Goal: Transaction & Acquisition: Purchase product/service

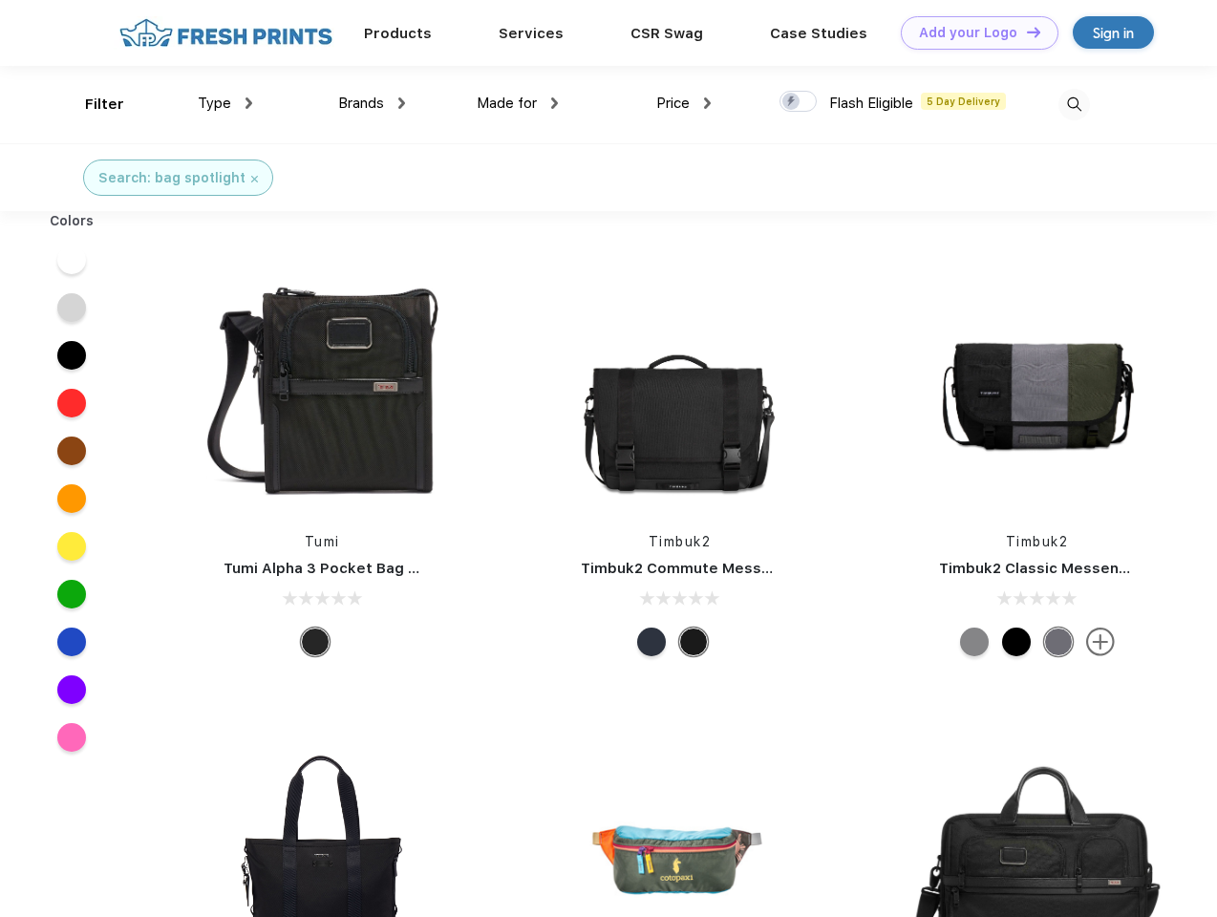
click at [973, 32] on link "Add your Logo Design Tool" at bounding box center [980, 32] width 158 height 33
click at [0, 0] on div "Design Tool" at bounding box center [0, 0] width 0 height 0
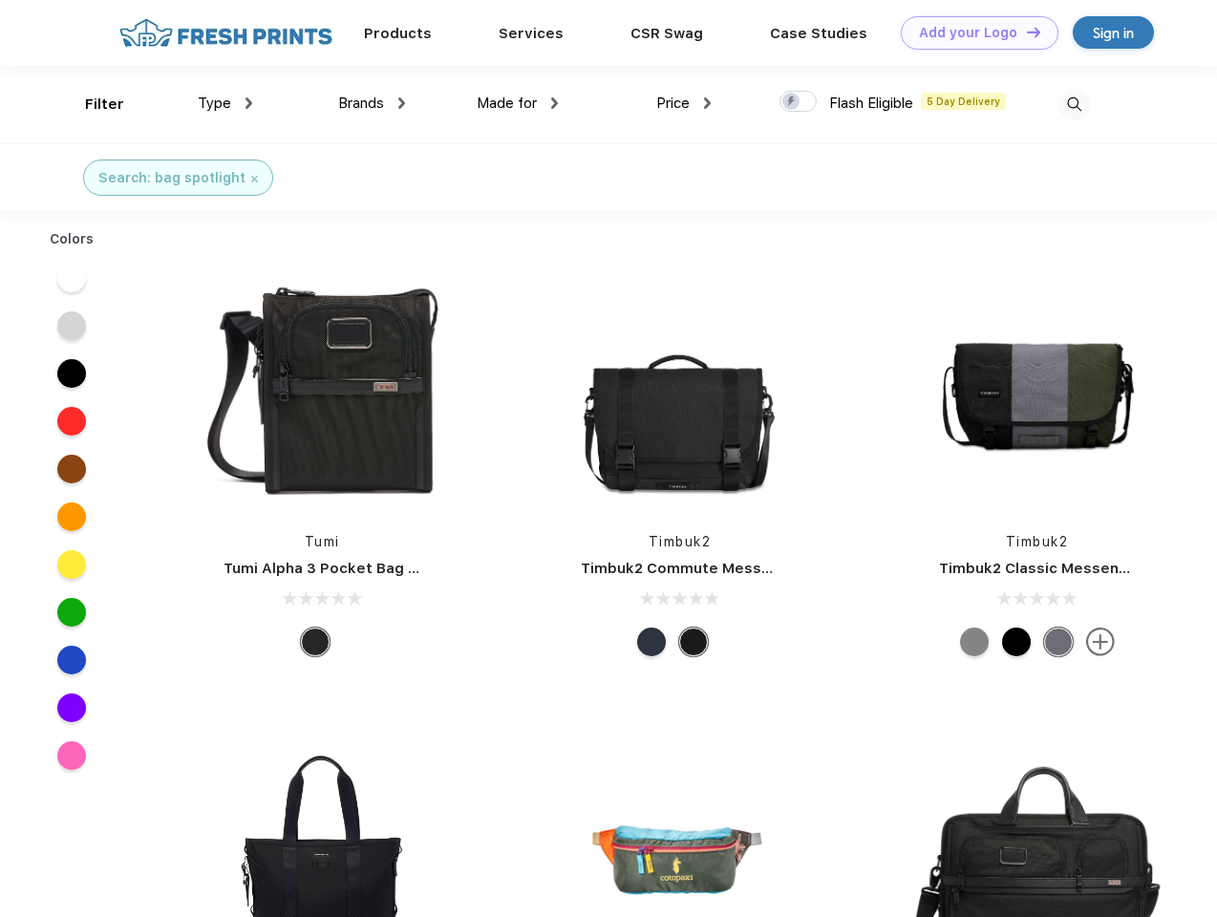
click at [1025, 32] on link "Add your Logo Design Tool" at bounding box center [980, 32] width 158 height 33
click at [92, 104] on div "Filter" at bounding box center [104, 105] width 39 height 22
click at [225, 103] on span "Type" at bounding box center [214, 103] width 33 height 17
click at [372, 103] on span "Brands" at bounding box center [361, 103] width 46 height 17
click at [518, 103] on span "Made for" at bounding box center [507, 103] width 60 height 17
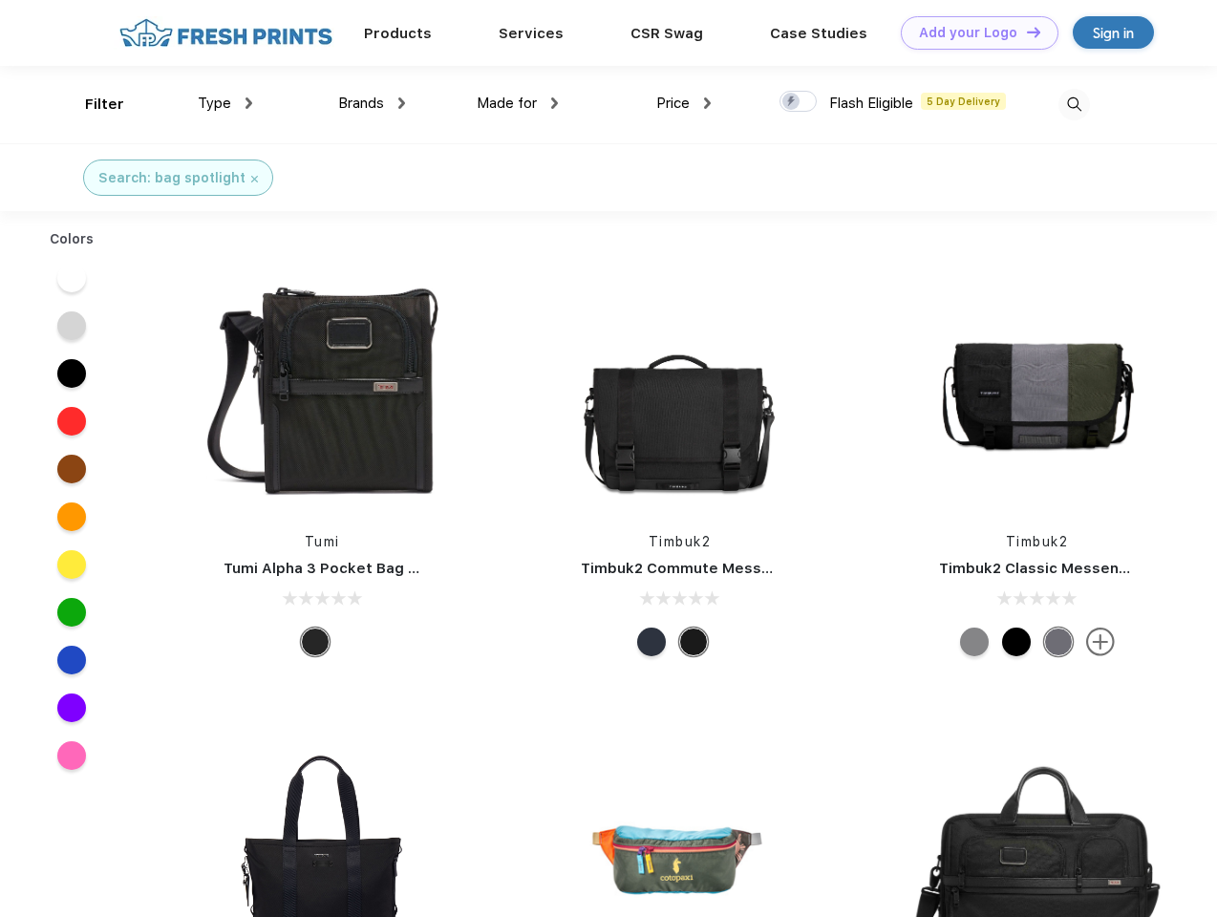
click at [684, 103] on span "Price" at bounding box center [672, 103] width 33 height 17
click at [799, 102] on div at bounding box center [798, 101] width 37 height 21
click at [792, 102] on input "checkbox" at bounding box center [786, 96] width 12 height 12
click at [1074, 104] on img at bounding box center [1074, 105] width 32 height 32
